Goal: Navigation & Orientation: Find specific page/section

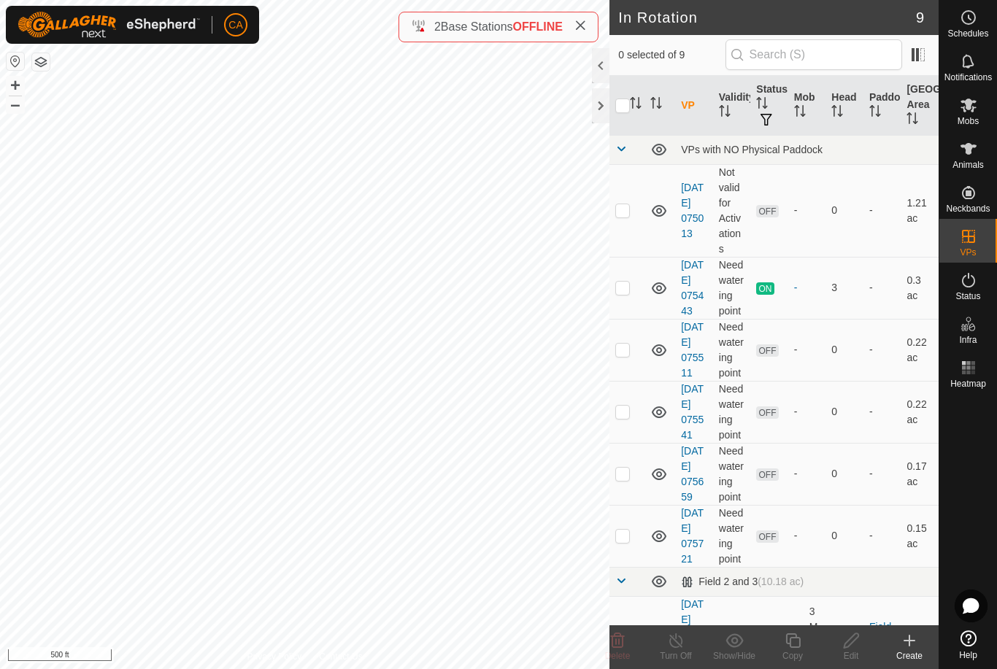
click at [45, 69] on button "button" at bounding box center [41, 62] width 18 height 18
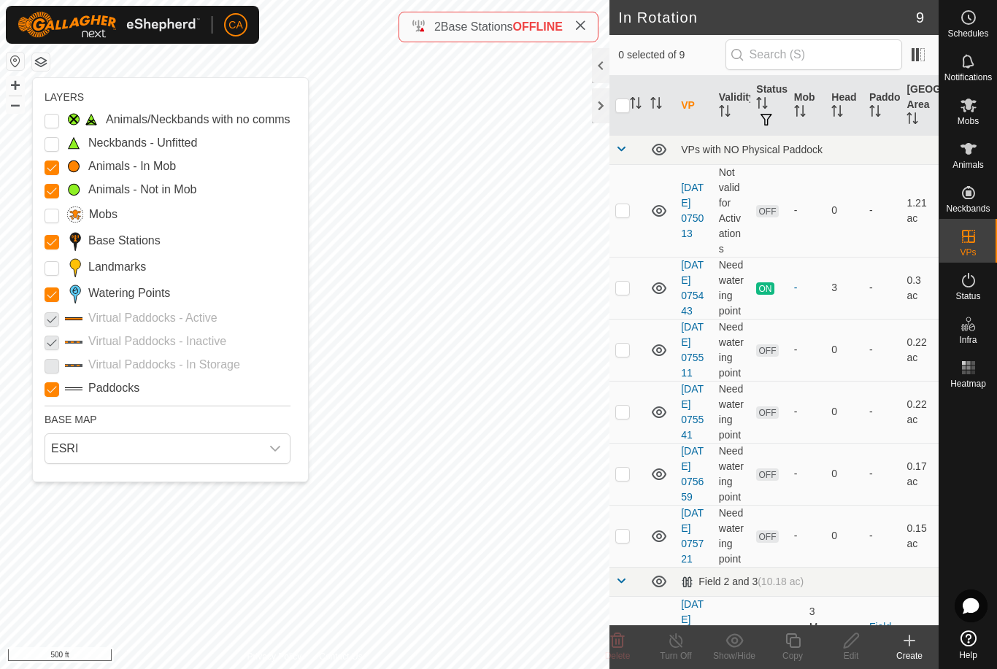
click at [55, 298] on Points "Watering Points" at bounding box center [52, 294] width 15 height 15
click at [44, 57] on button "button" at bounding box center [41, 62] width 18 height 18
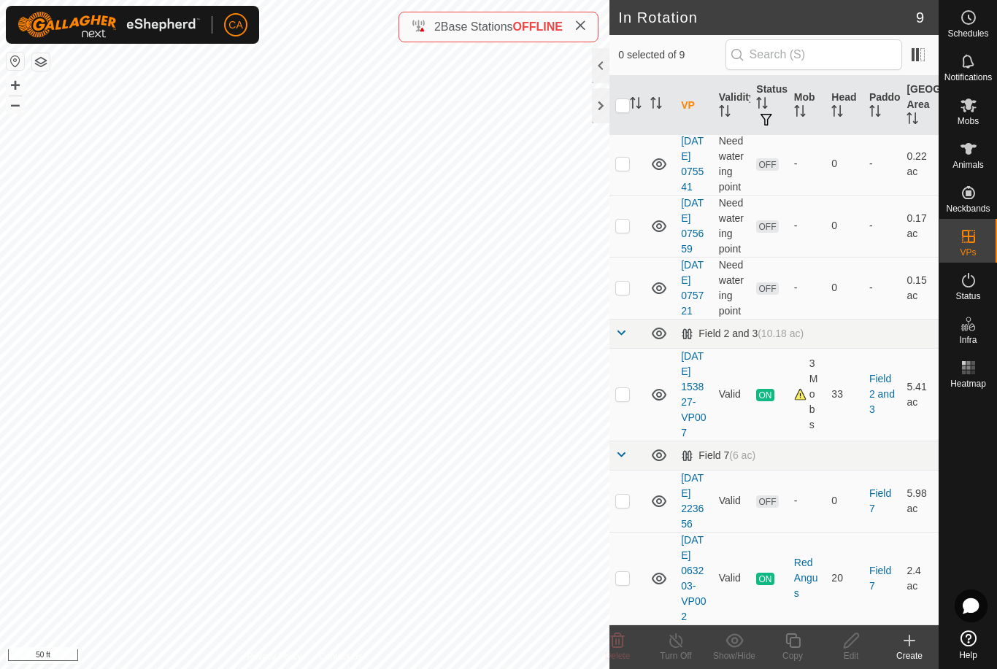
scroll to position [370, 0]
